Goal: Navigation & Orientation: Find specific page/section

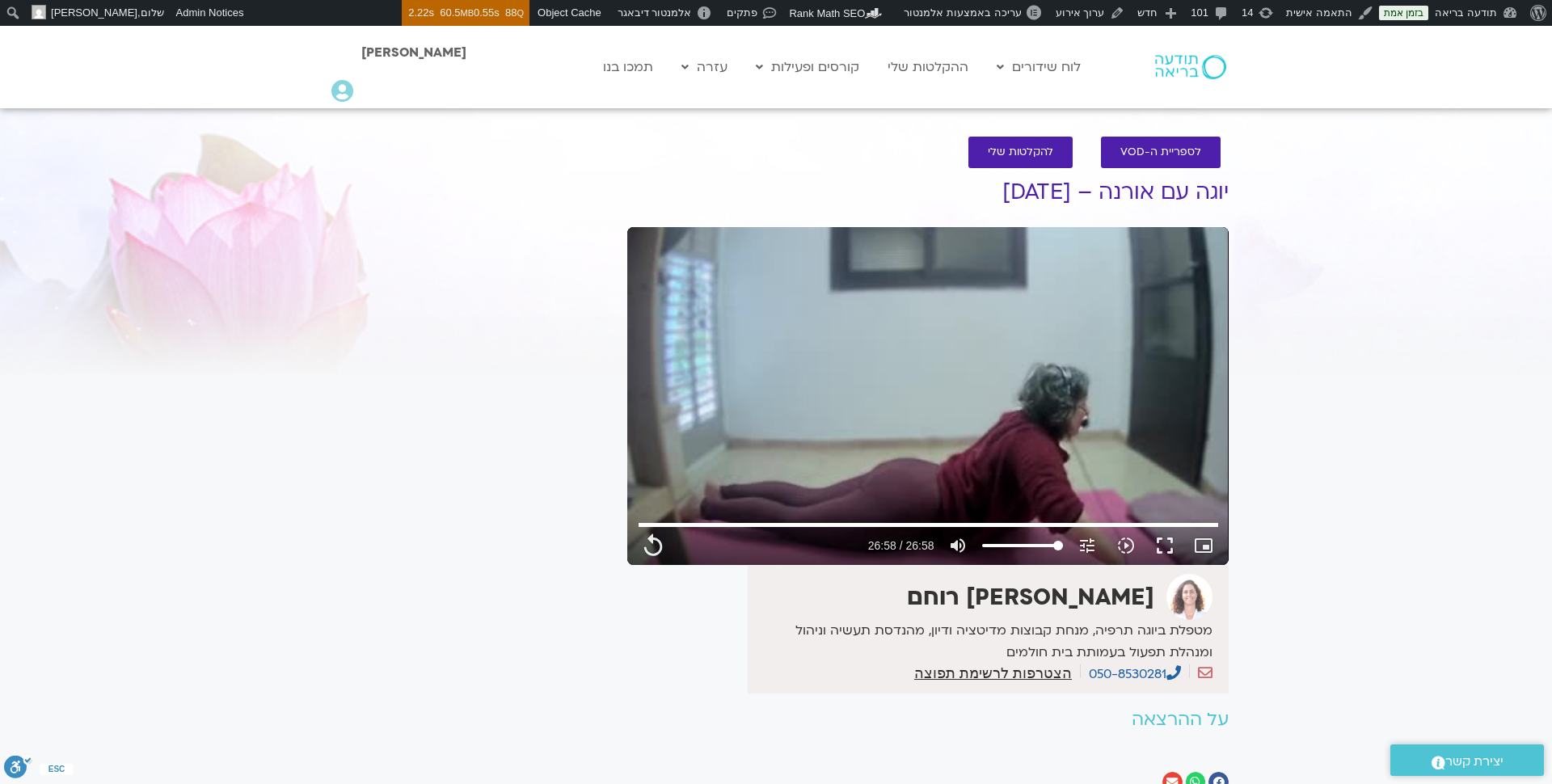
type input "1618.6"
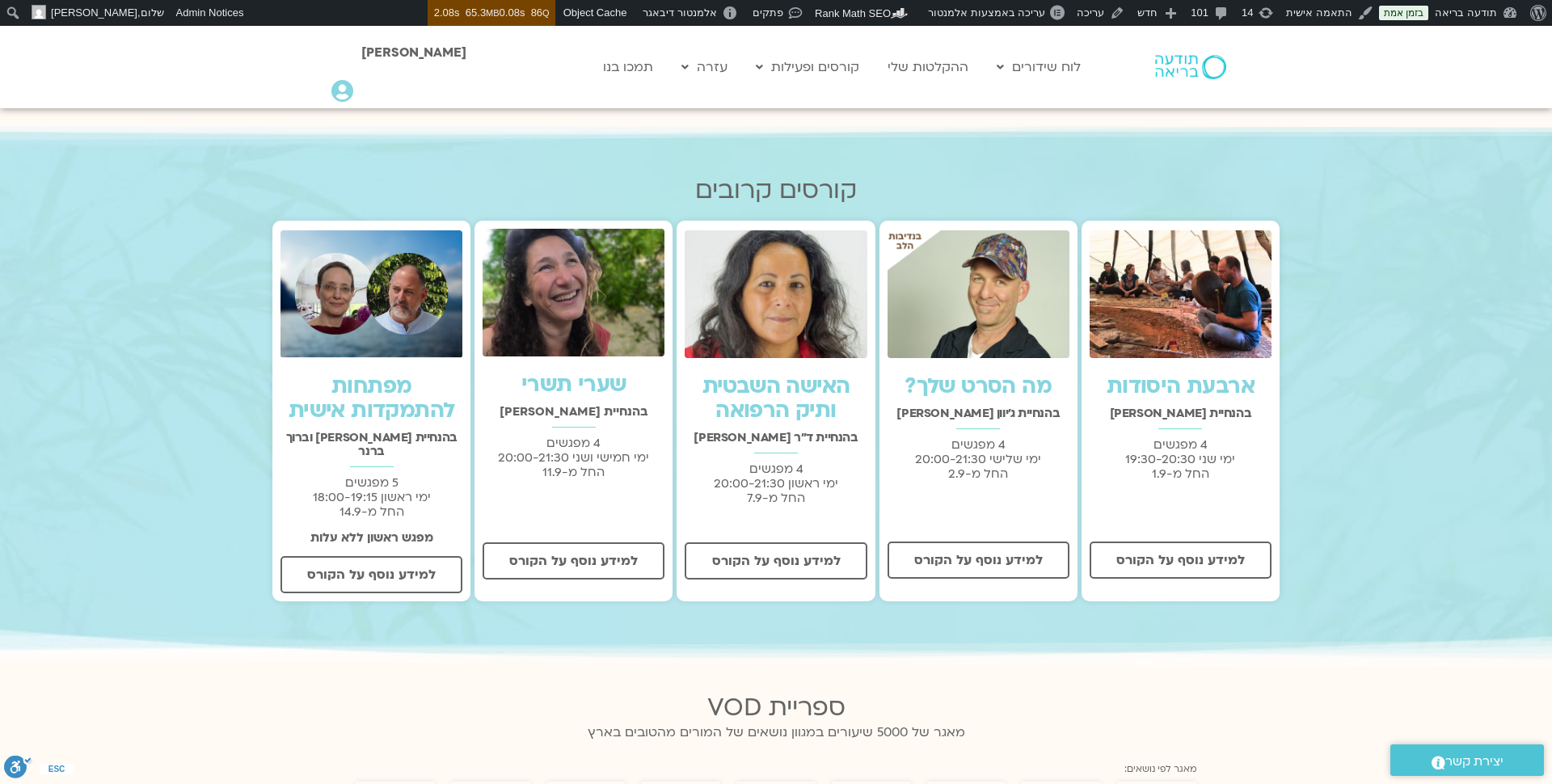
scroll to position [456, 0]
click at [1078, 143] on link "תכניה שבועית" at bounding box center [1077, 139] width 178 height 37
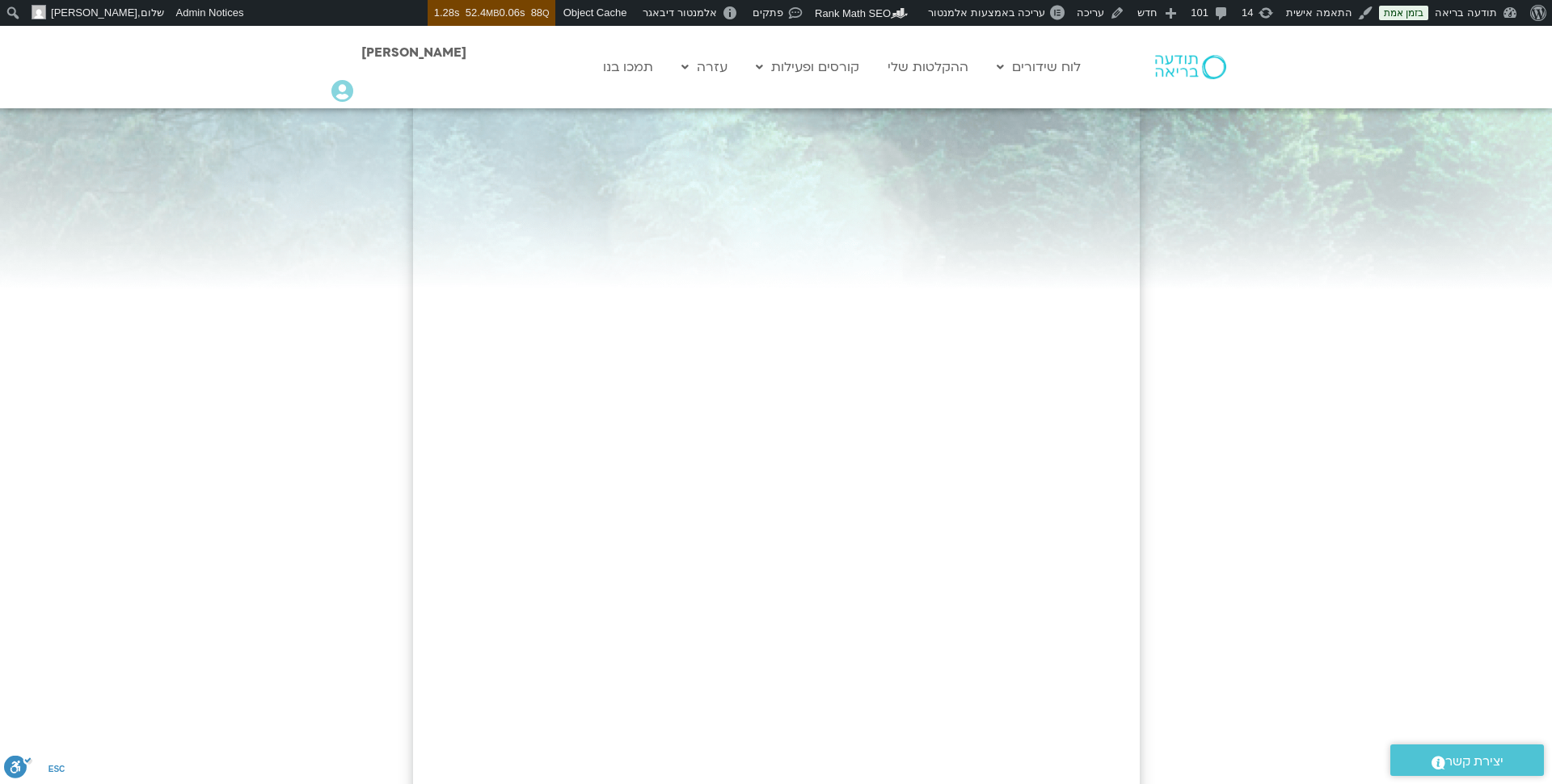
scroll to position [98, 0]
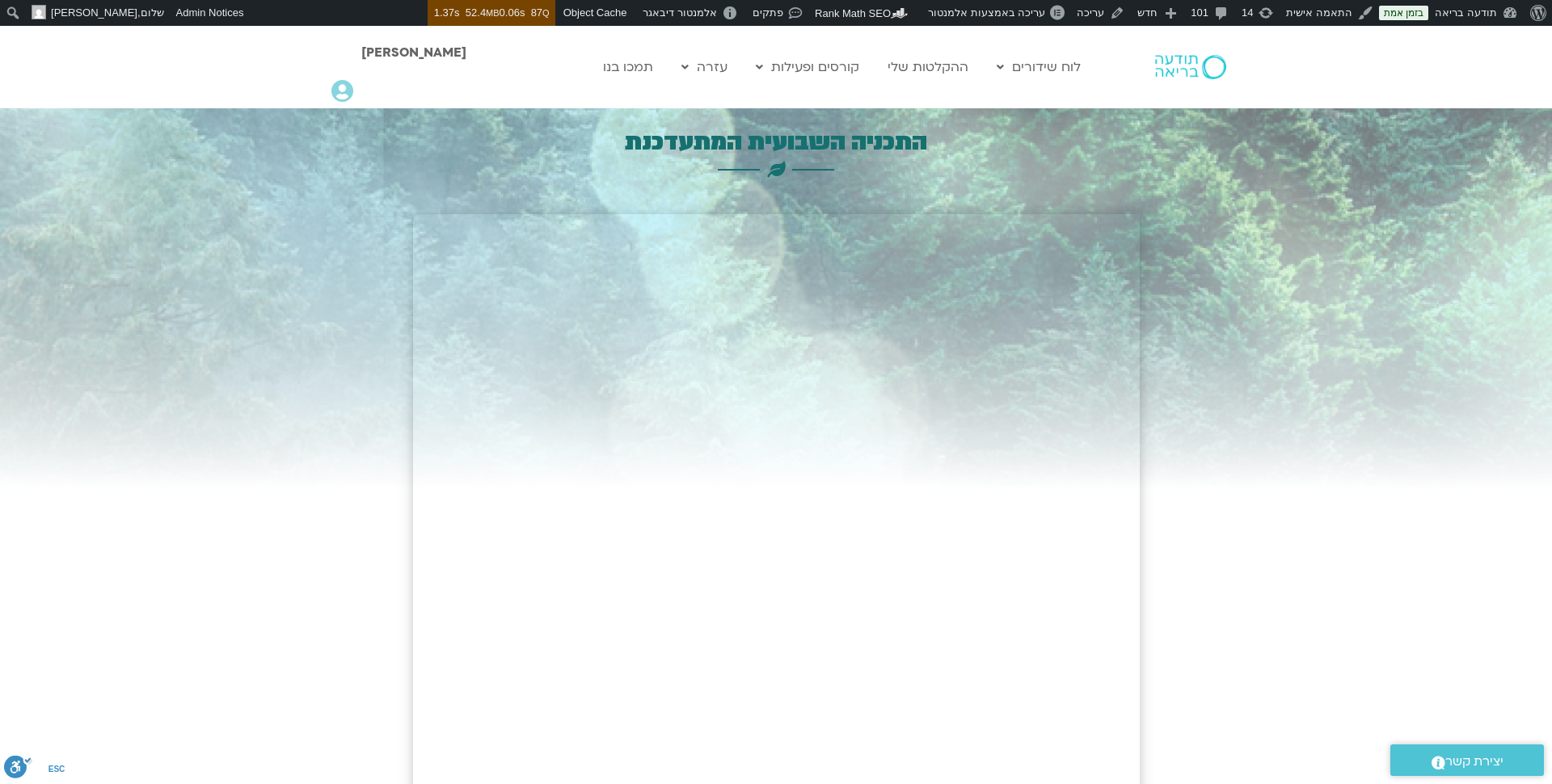
click at [813, 147] on h3 "התכניה השבועית המתעדכנת" at bounding box center [776, 141] width 726 height 30
click at [340, 91] on icon at bounding box center [343, 91] width 22 height 23
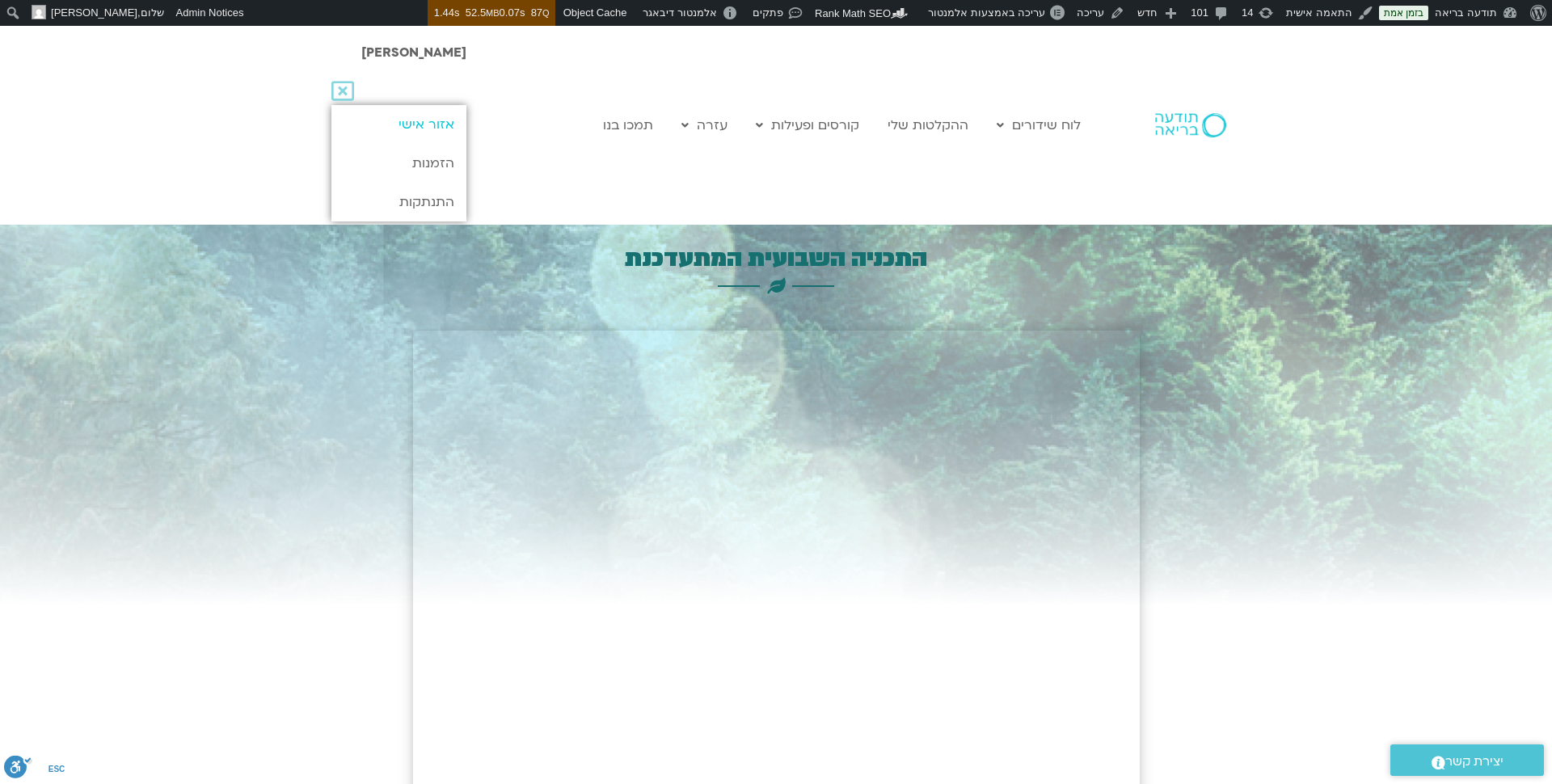
click at [418, 131] on link "אזור אישי" at bounding box center [399, 124] width 135 height 39
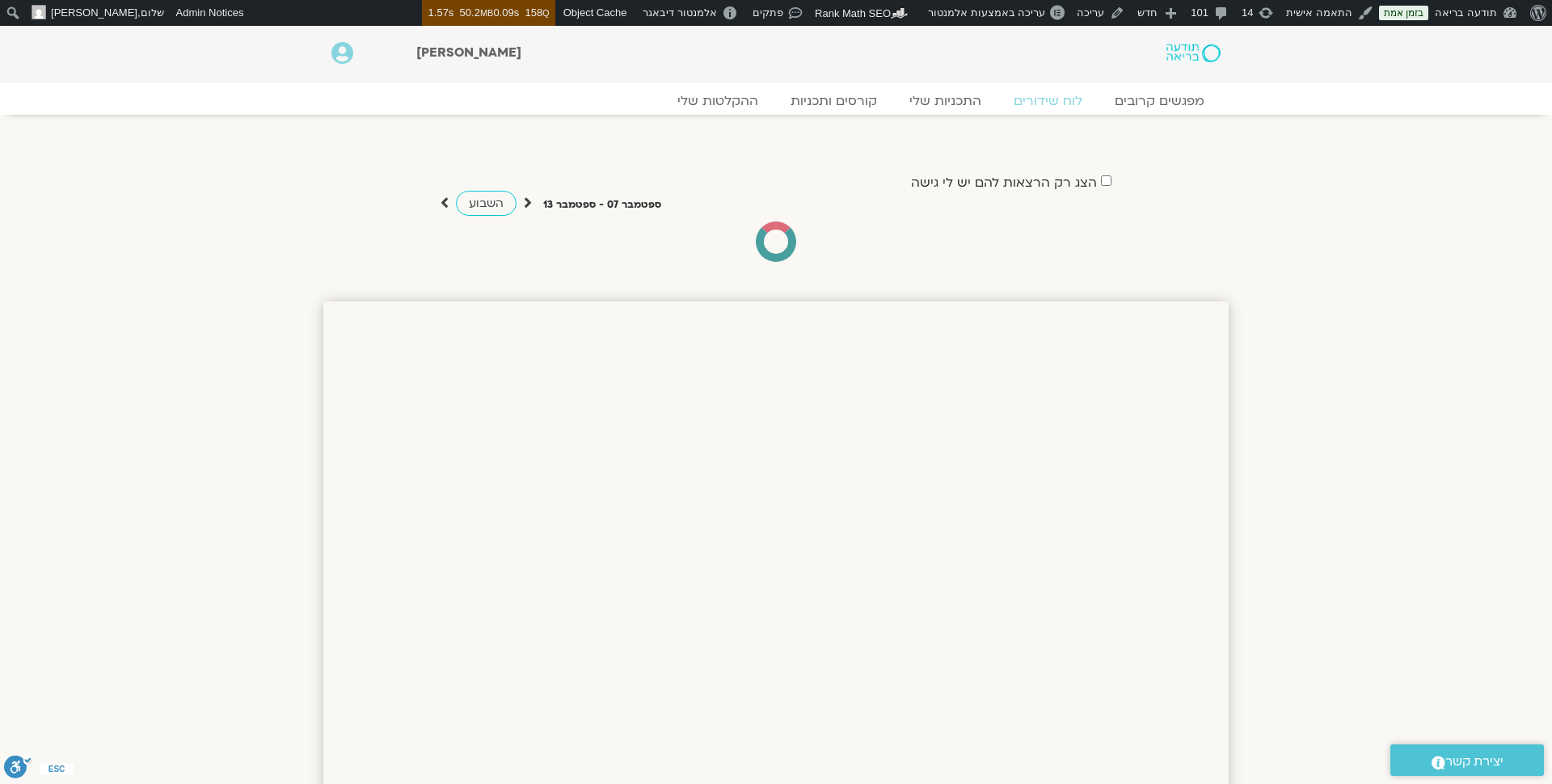
click at [345, 57] on icon at bounding box center [343, 53] width 22 height 23
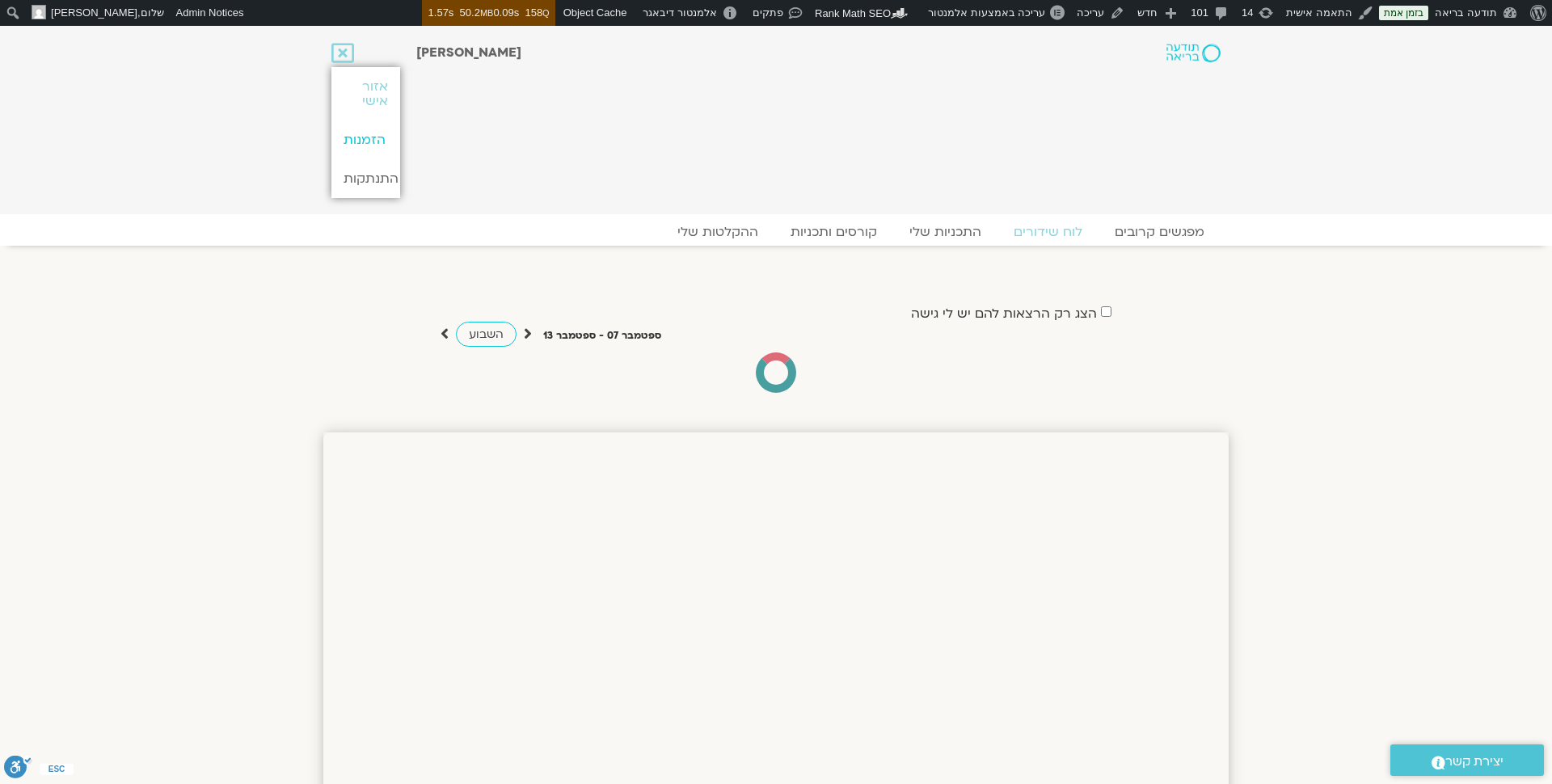
click at [371, 143] on link "הזמנות" at bounding box center [366, 140] width 68 height 39
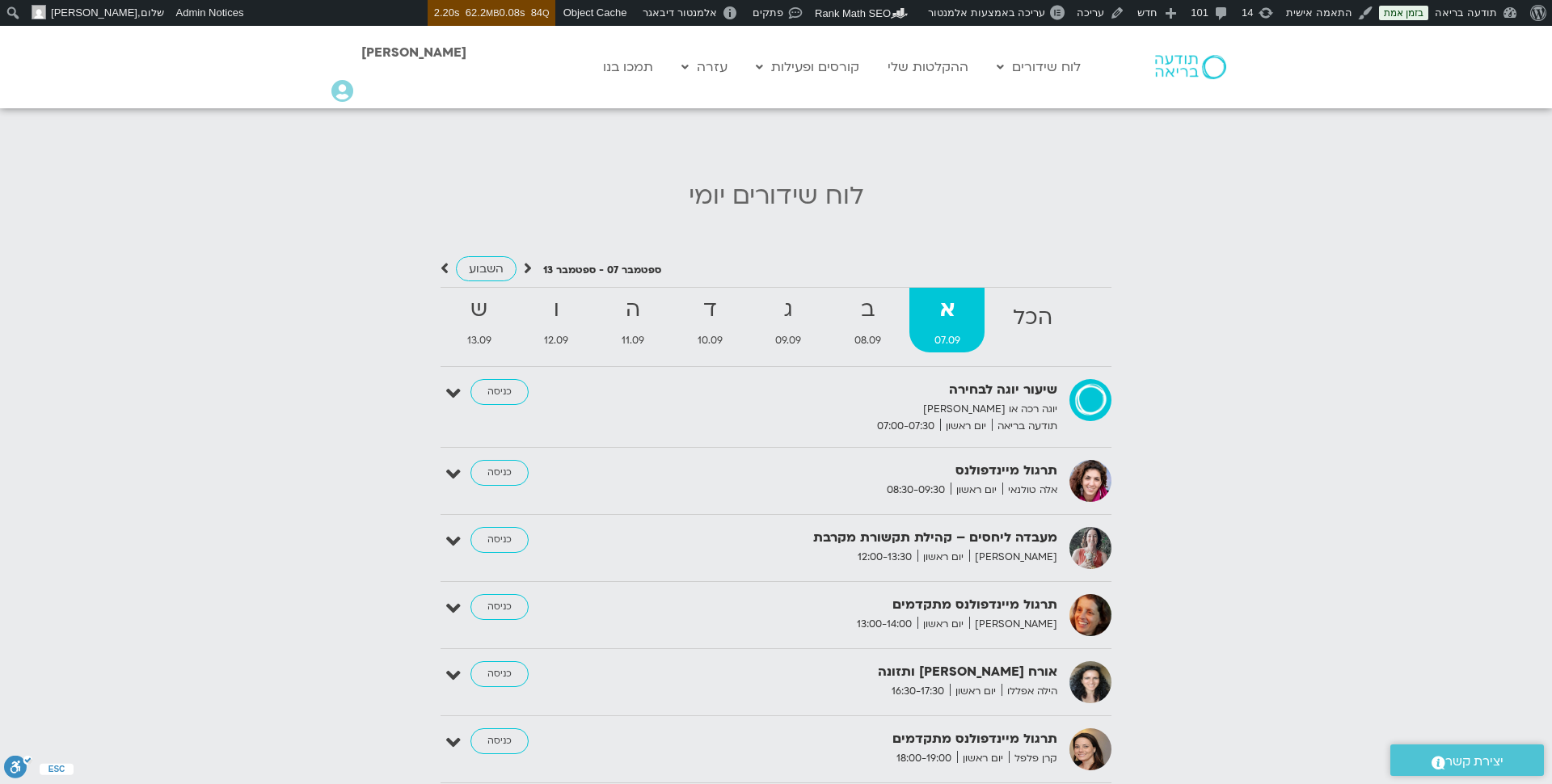
scroll to position [1333, 0]
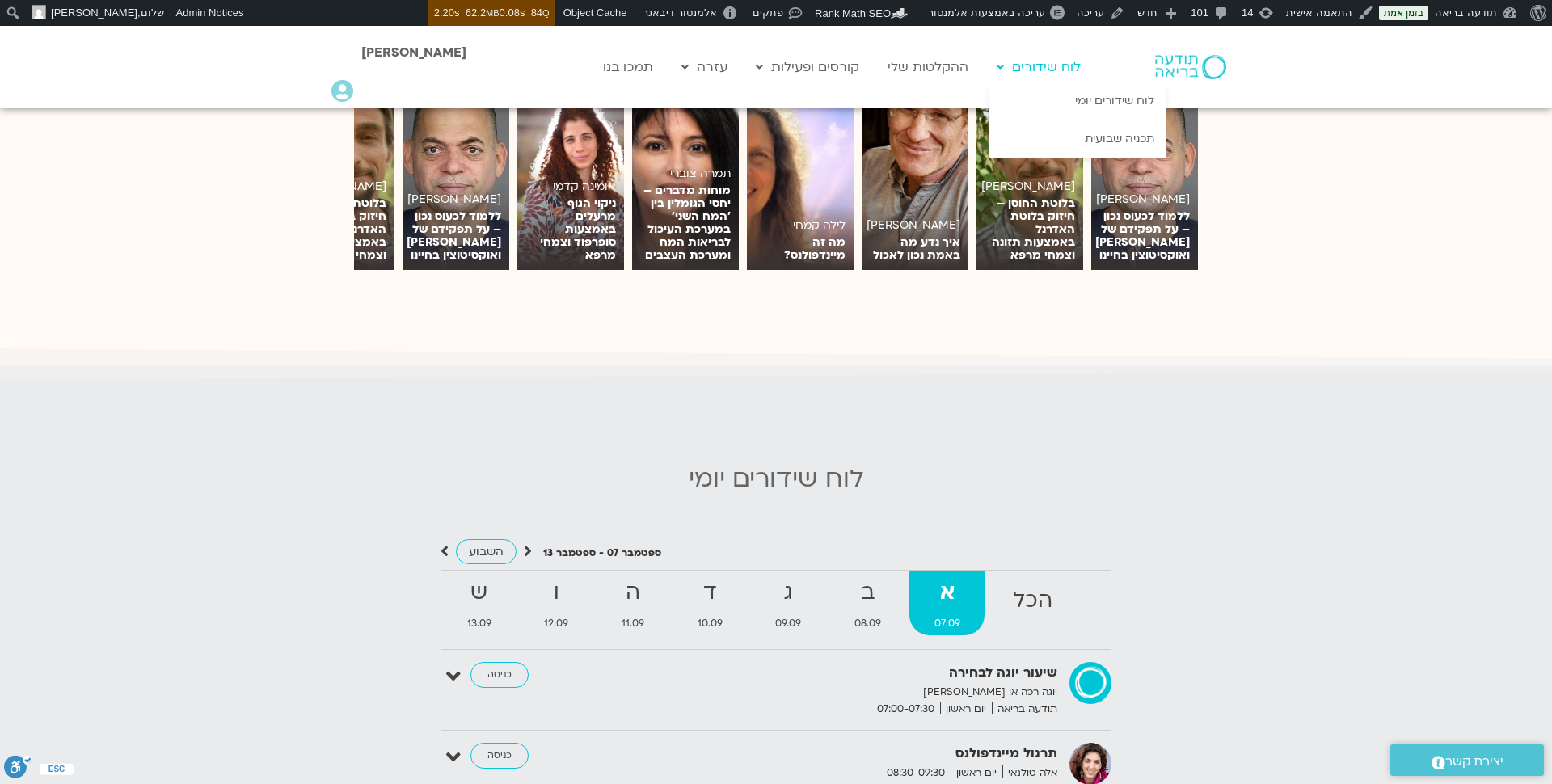
click at [1041, 63] on link "לוח שידורים" at bounding box center [1038, 66] width 100 height 30
click at [1103, 98] on link "לוח שידורים יומי" at bounding box center [1077, 101] width 178 height 37
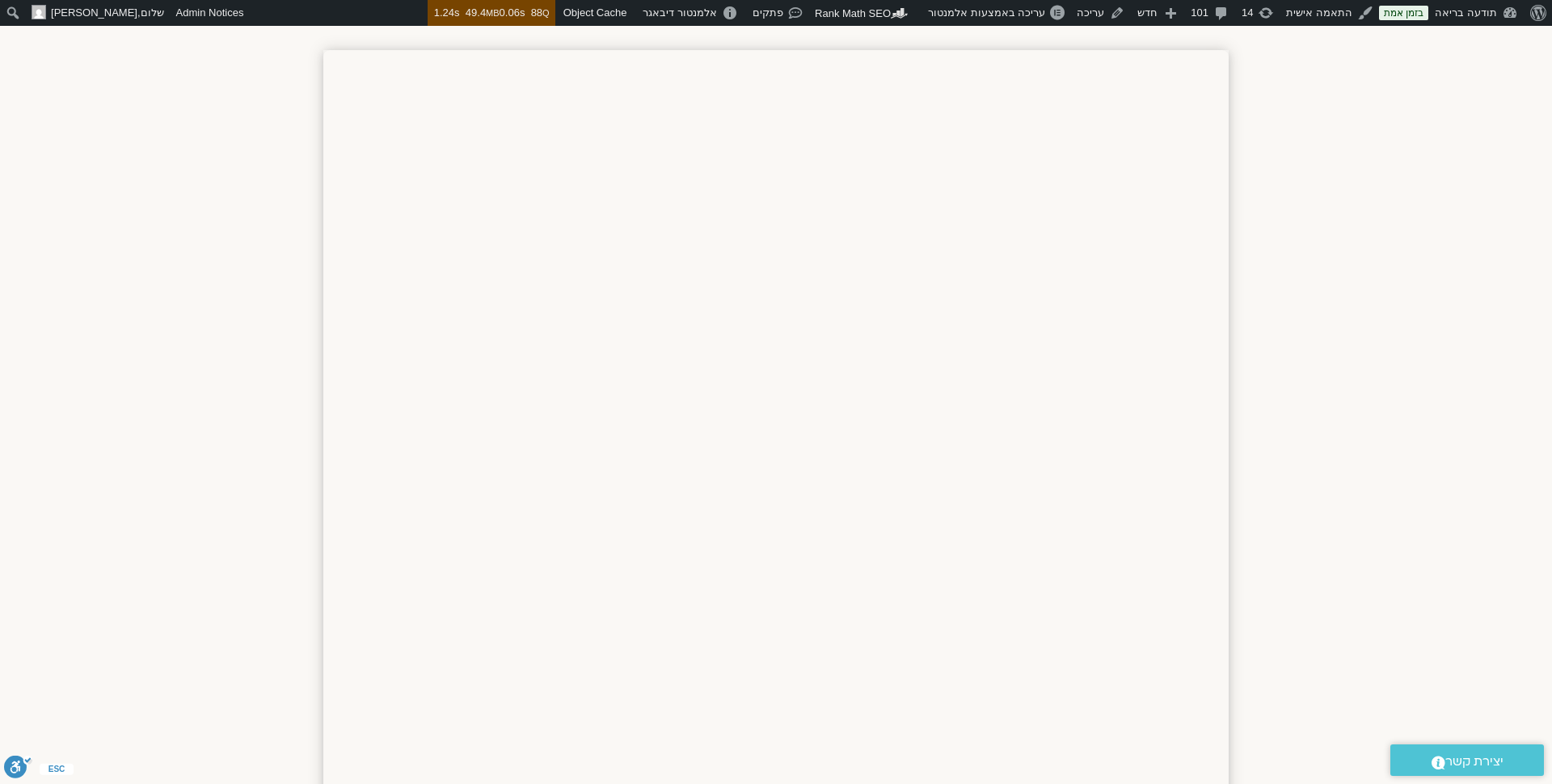
scroll to position [1411, 0]
